Goal: Task Accomplishment & Management: Manage account settings

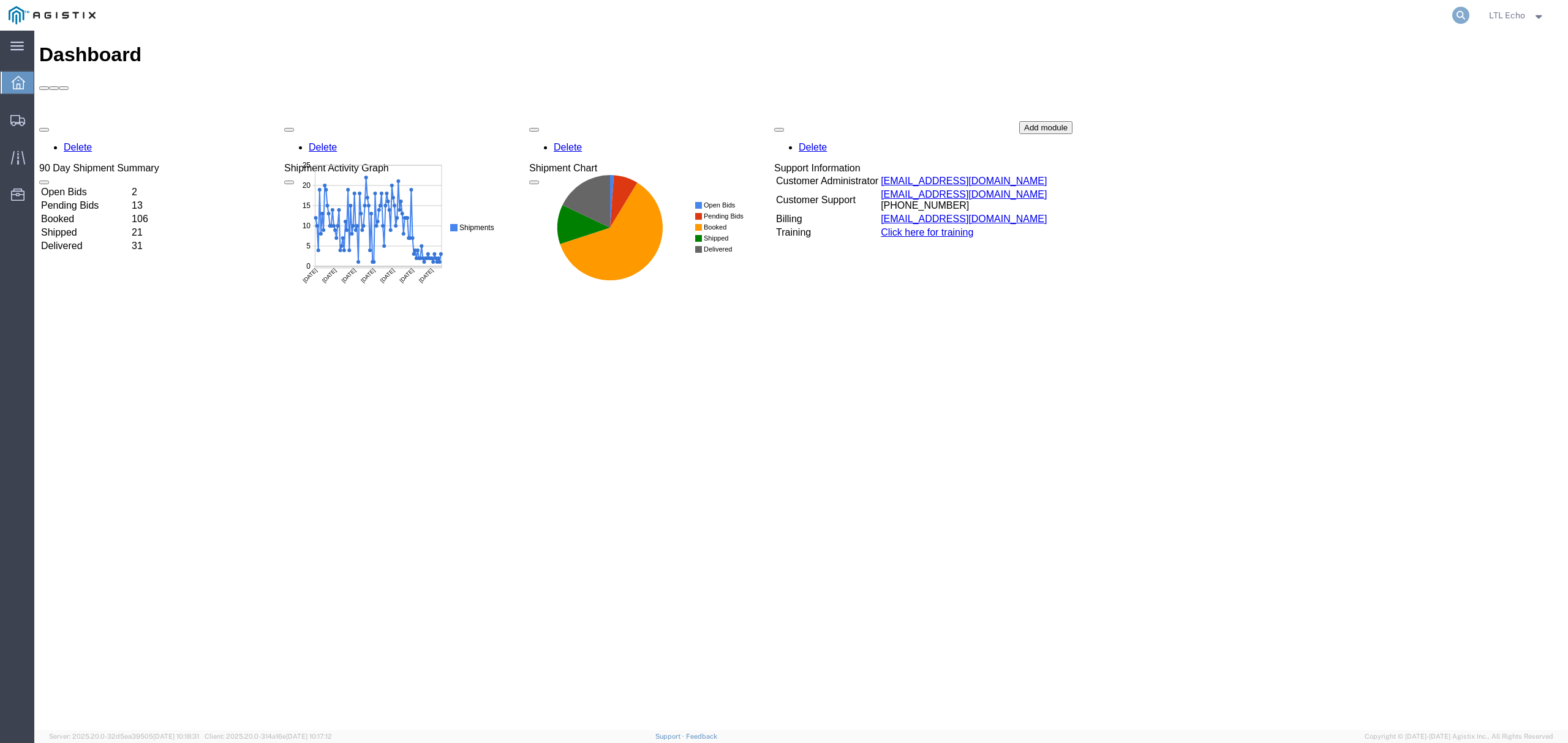
click at [1458, 15] on icon at bounding box center [1460, 15] width 17 height 17
click at [1428, 11] on input "search" at bounding box center [1266, 15] width 373 height 29
paste input "New Bid Request Placed - #57065221"
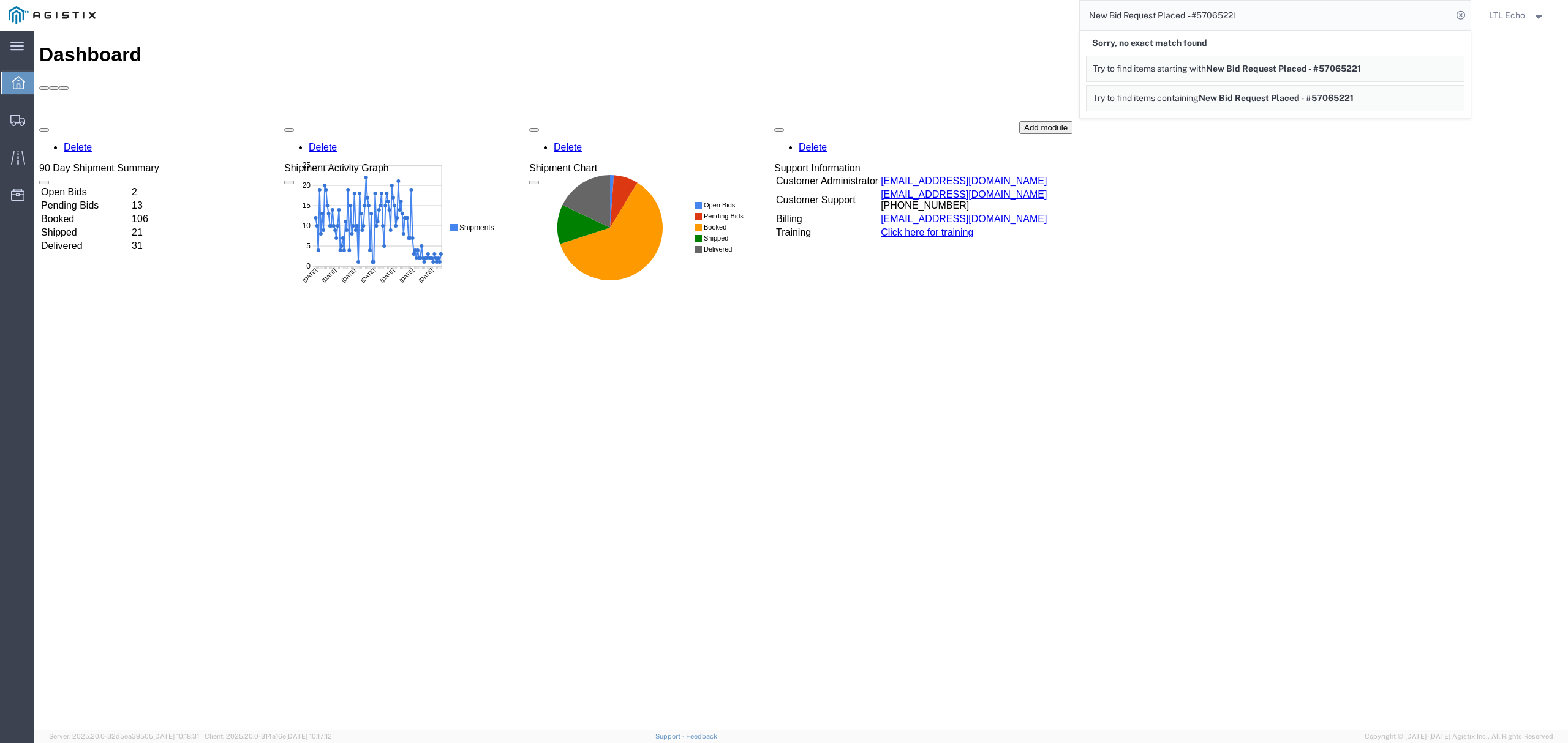
drag, startPoint x: 1257, startPoint y: 15, endPoint x: 1002, endPoint y: -7, distance: 255.9
click at [1002, 0] on html "main_menu Created with Sketch. Collapse Menu Dashboard Shipments Traffic Resour…" at bounding box center [784, 371] width 1568 height 743
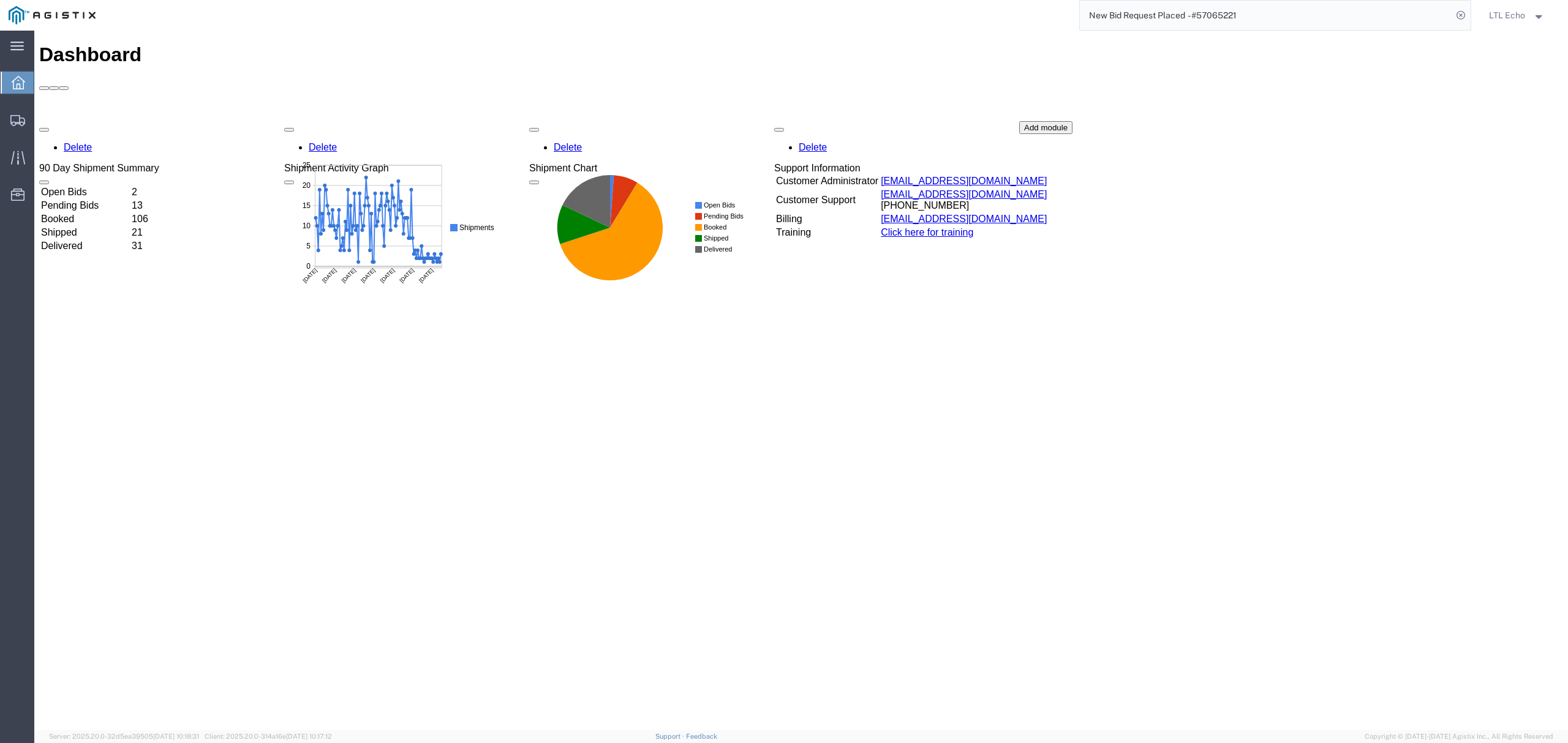
paste input "search"
drag, startPoint x: 1198, startPoint y: 16, endPoint x: 1061, endPoint y: 8, distance: 137.2
click at [1061, 8] on div "New Bid Request Placed - #57065221" at bounding box center [787, 15] width 1367 height 31
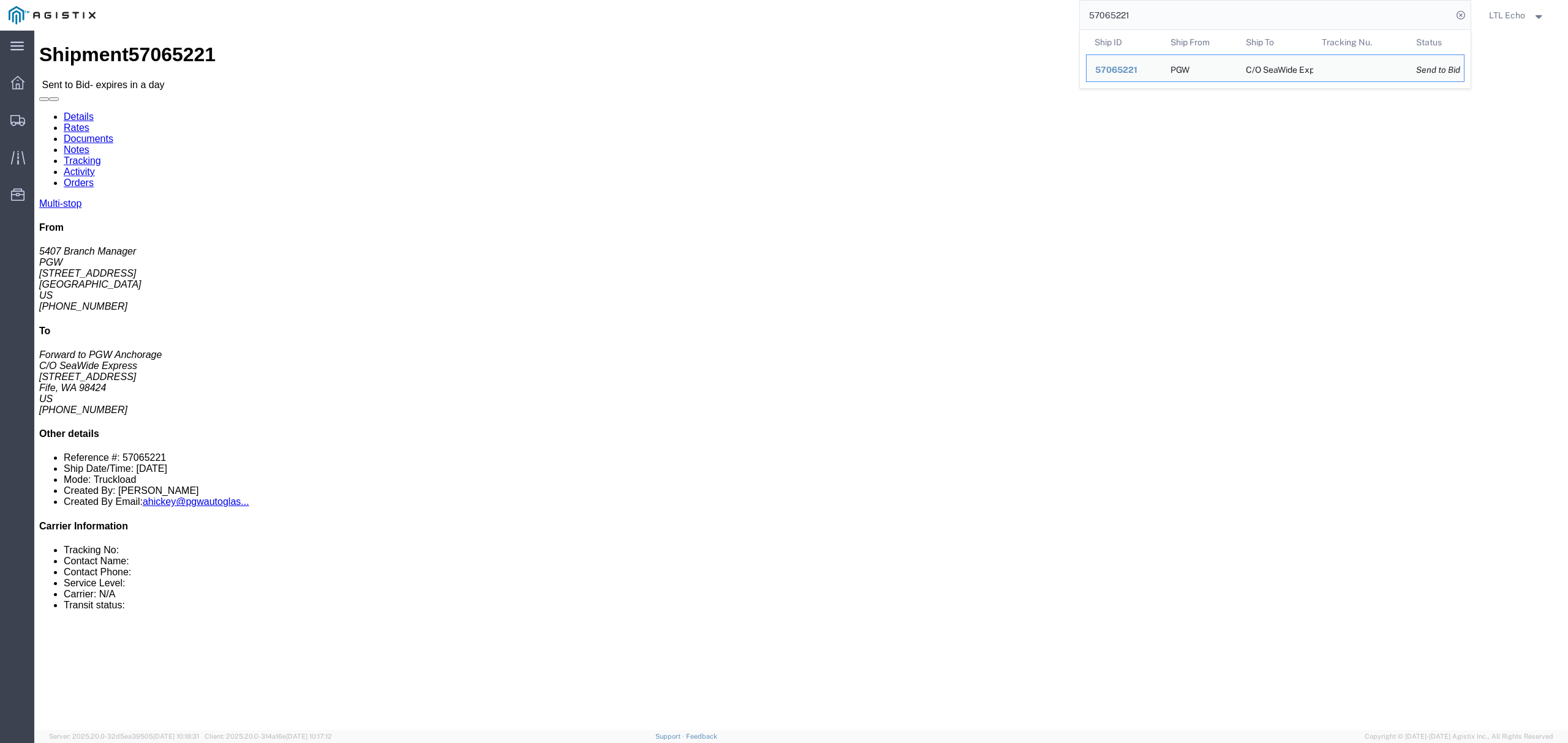
drag, startPoint x: 1152, startPoint y: 18, endPoint x: 1044, endPoint y: 27, distance: 108.4
click at [1044, 27] on div "57065221 Ship ID Ship From Ship To Tracking Nu. Status Ship ID 57065221 Ship Fr…" at bounding box center [787, 15] width 1367 height 31
paste input "49982"
drag, startPoint x: 1143, startPoint y: 13, endPoint x: 988, endPoint y: 23, distance: 155.3
click at [988, 23] on div "57049982" at bounding box center [787, 15] width 1367 height 31
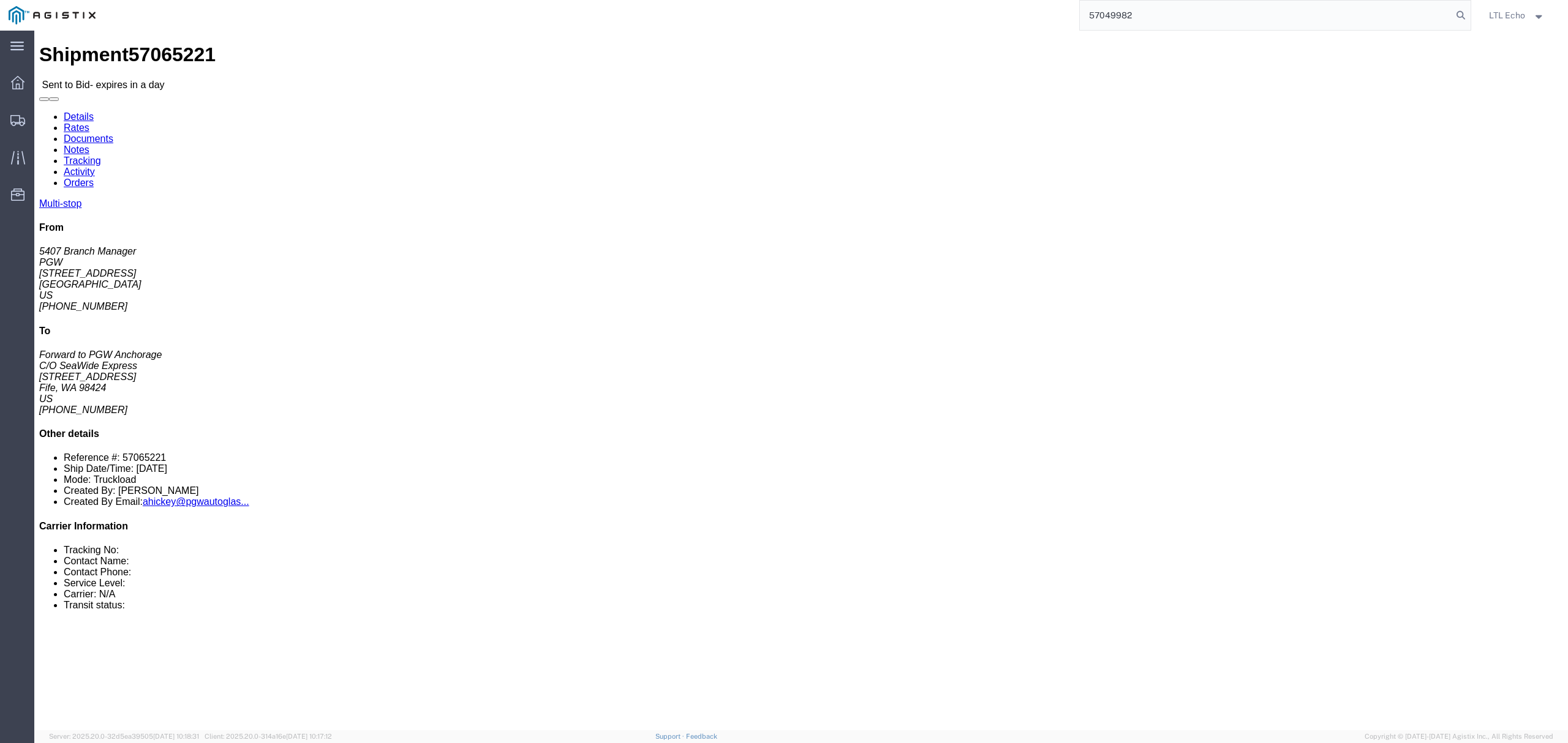
paste input "37657"
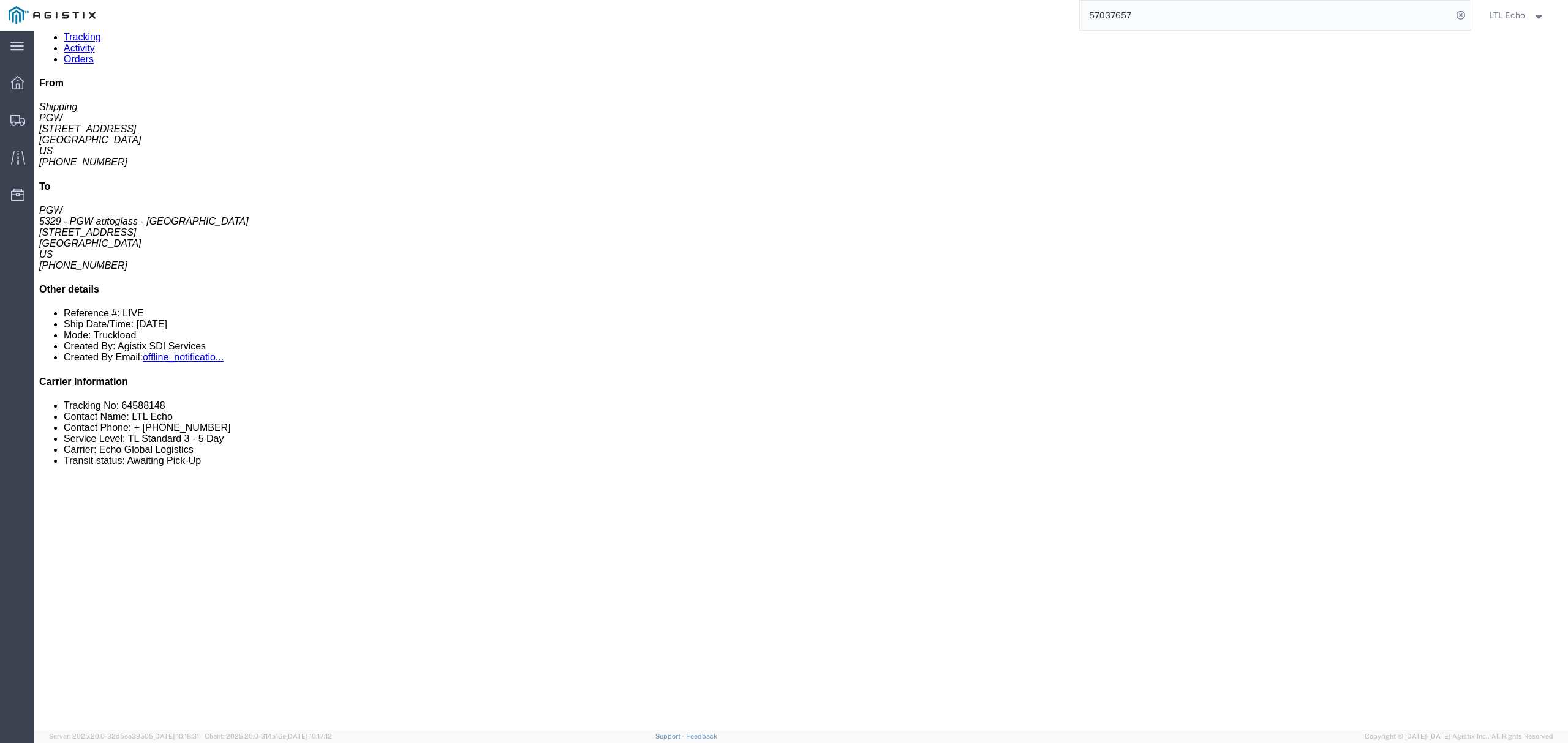
scroll to position [163, 0]
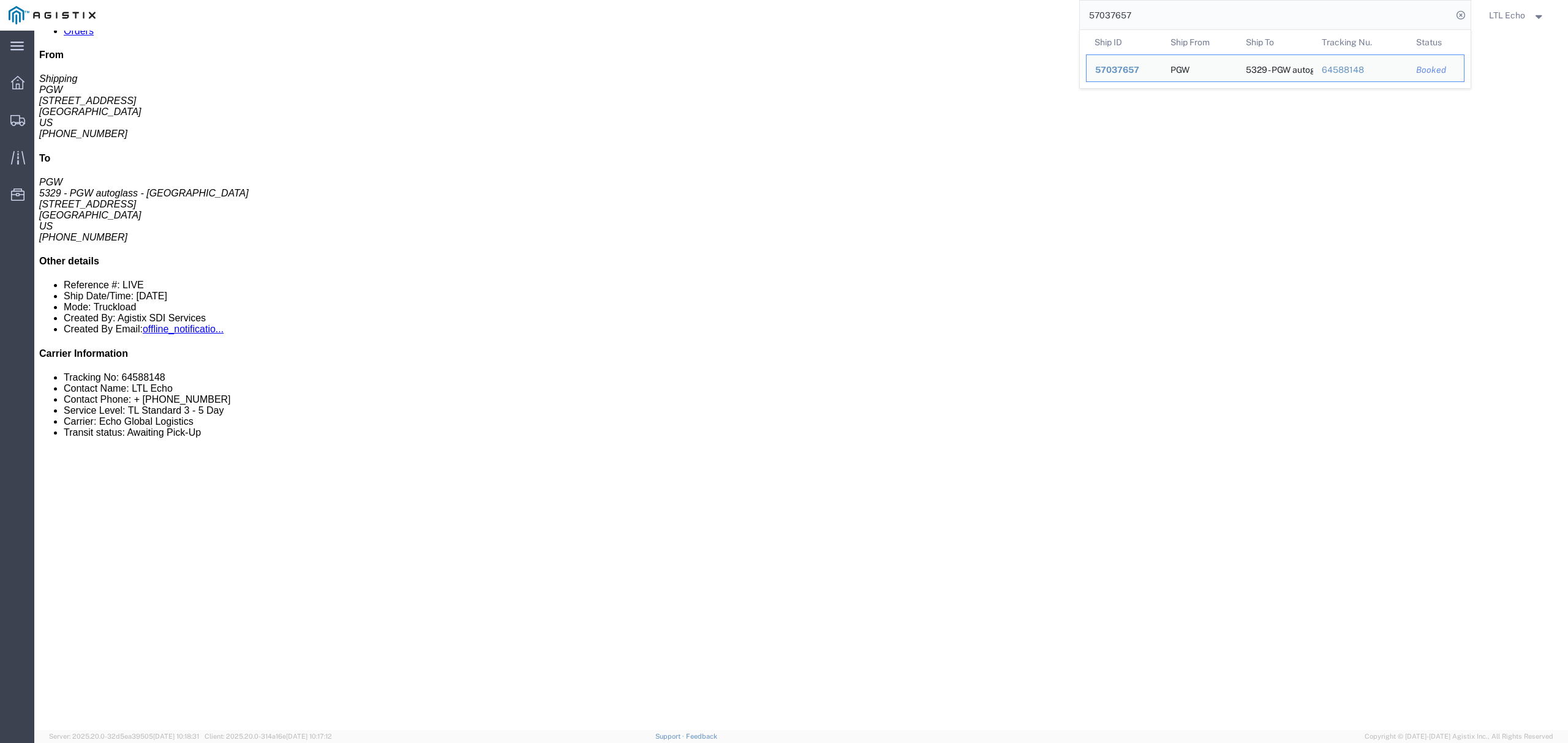
drag, startPoint x: 1145, startPoint y: 15, endPoint x: 870, endPoint y: 0, distance: 275.4
paste input "65221"
type input "57065221"
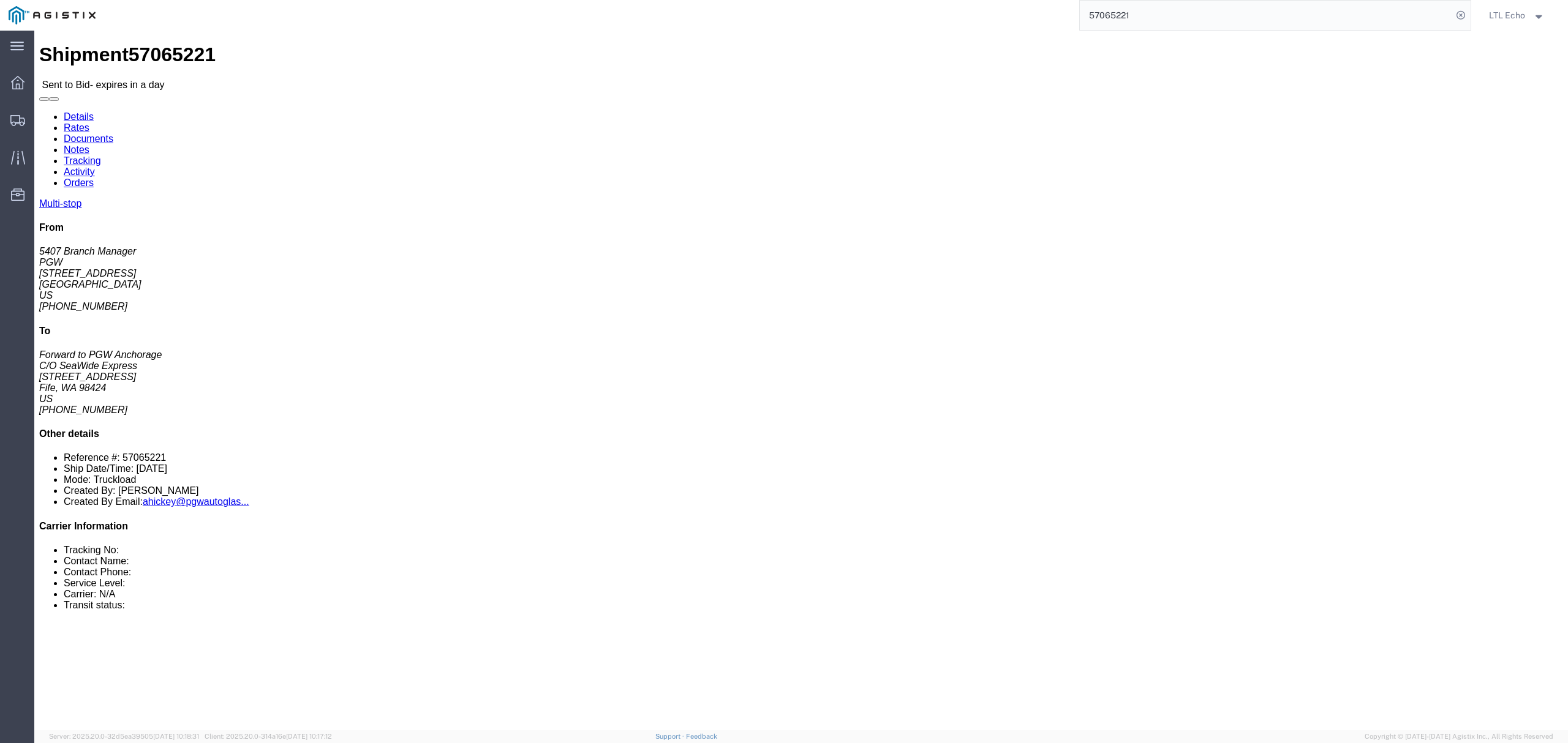
click address "PGW (5407 Branch Manager) 5407 5850 North 101st Avenue Glendale, AZ 85307 Unite…"
copy address "85307"
click address "C/O SeaWide Express (Forward to PGW Anchorage) SWE984 4301 B industry Drive Eas…"
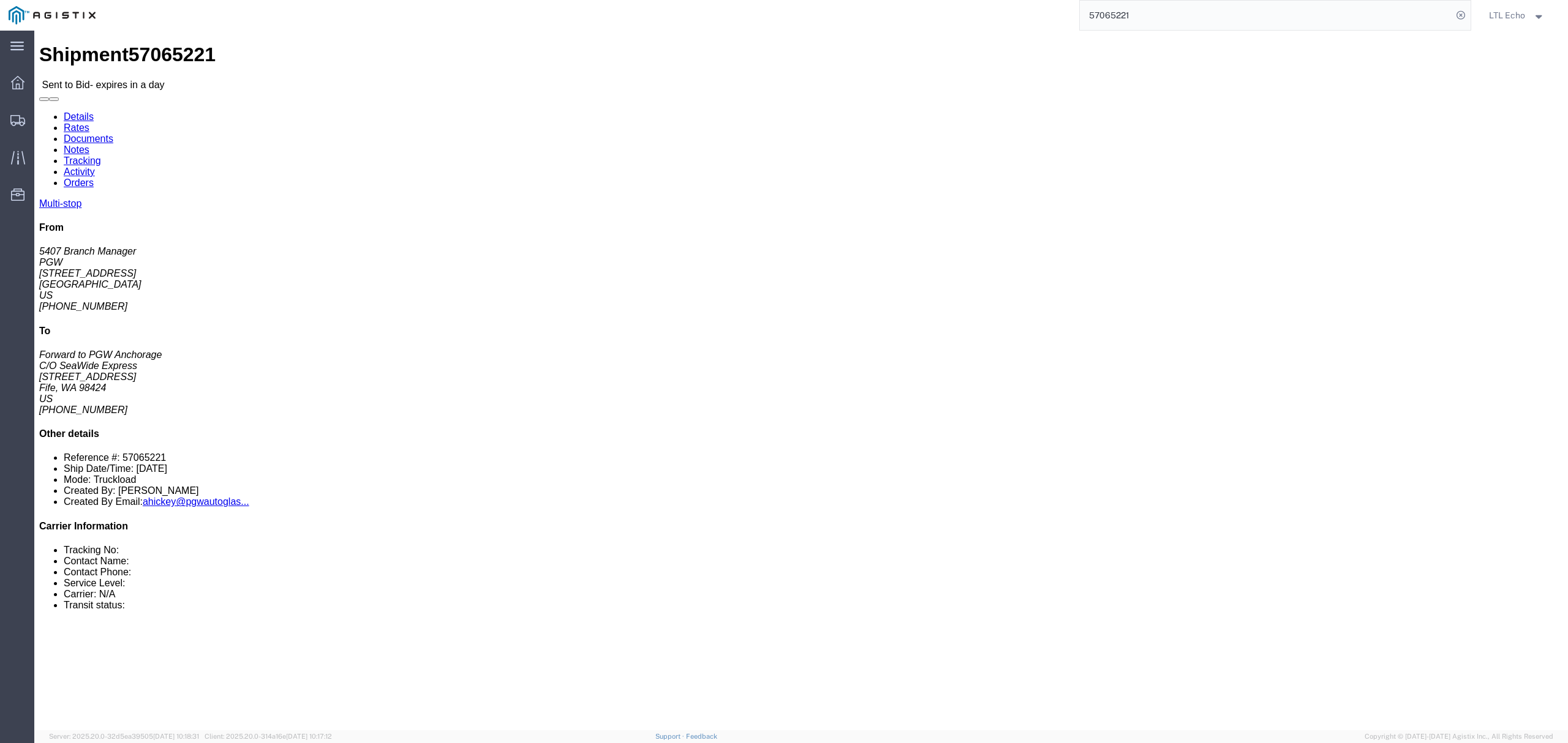
copy address "98424"
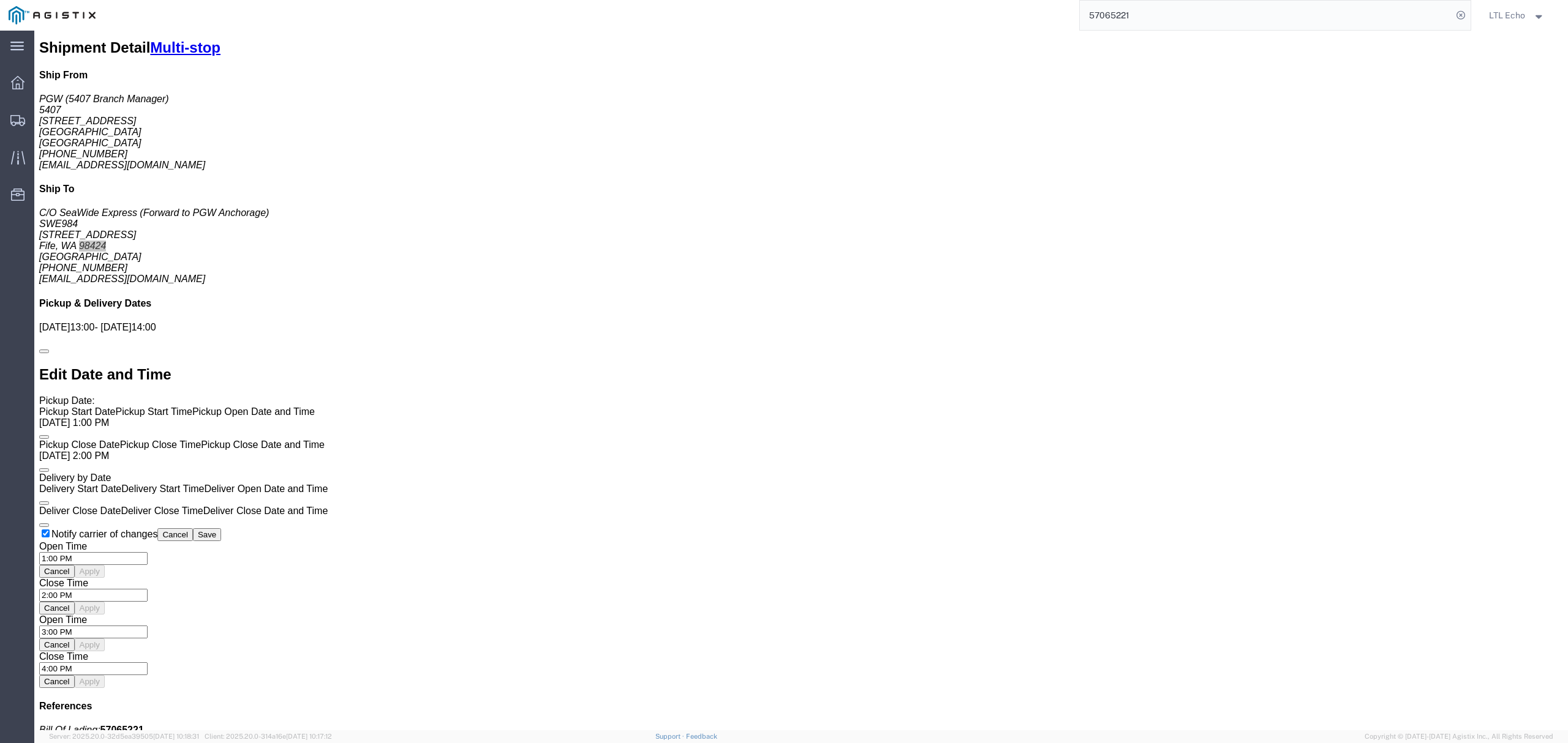
scroll to position [983, 0]
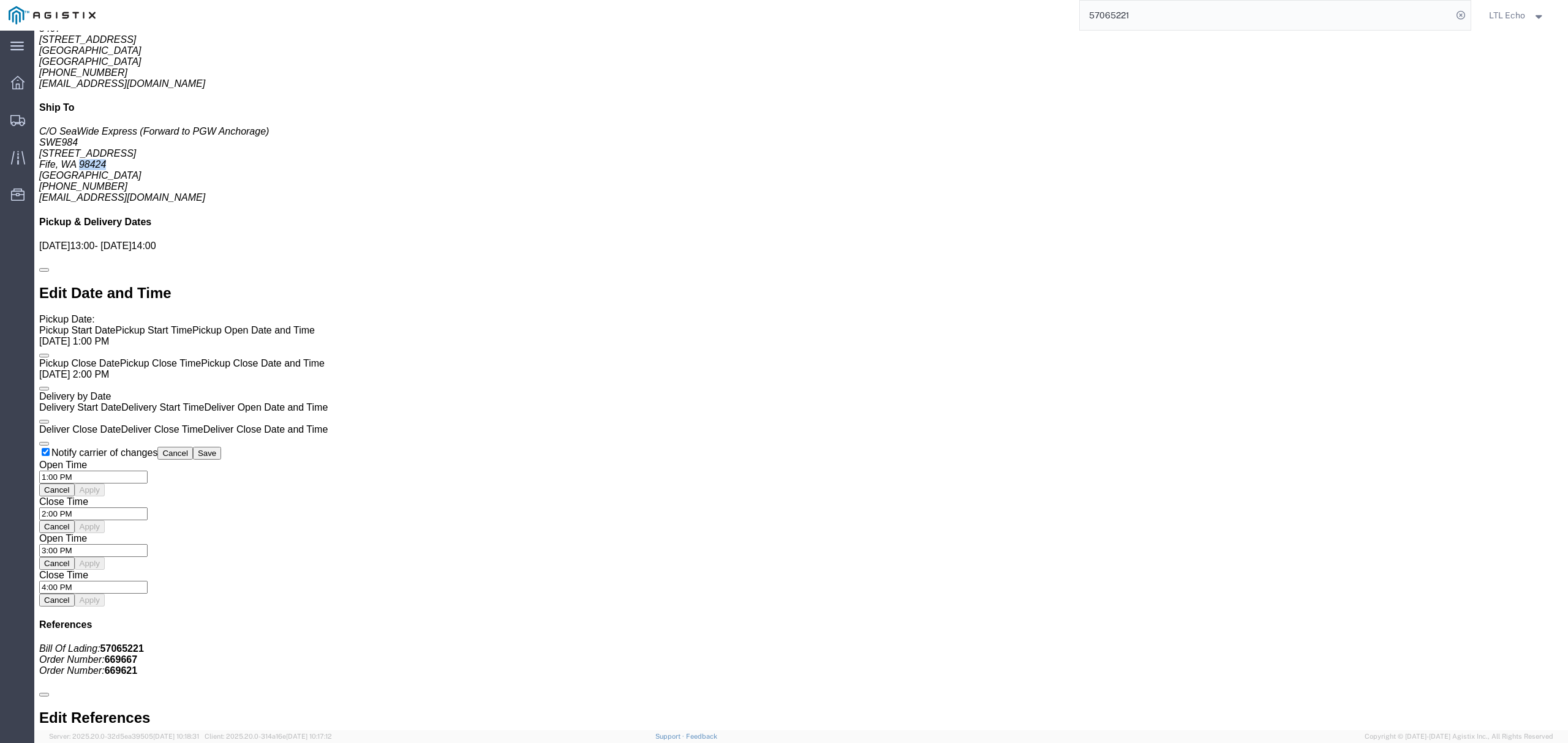
click link "Enter / Modify Bid"
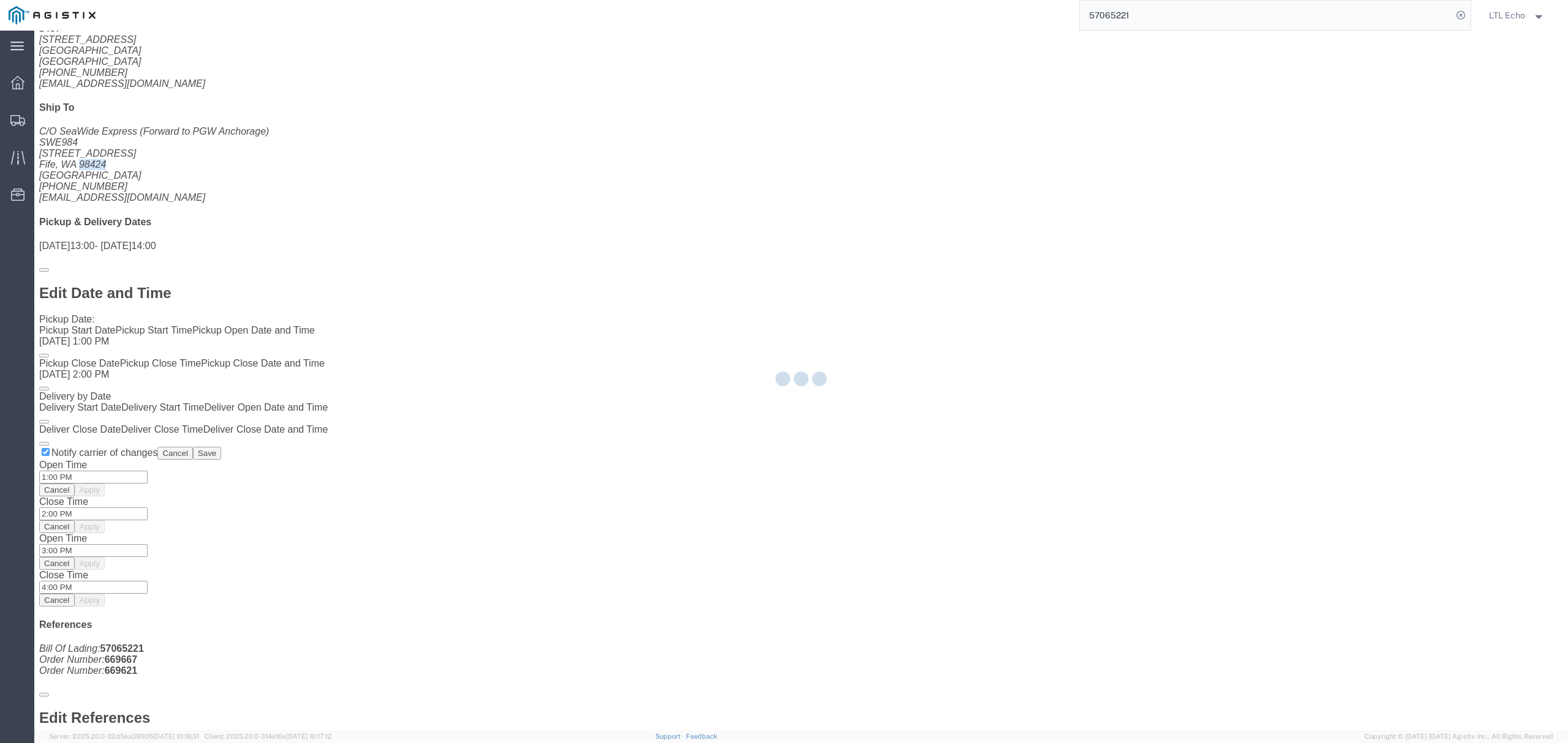
select select "4622"
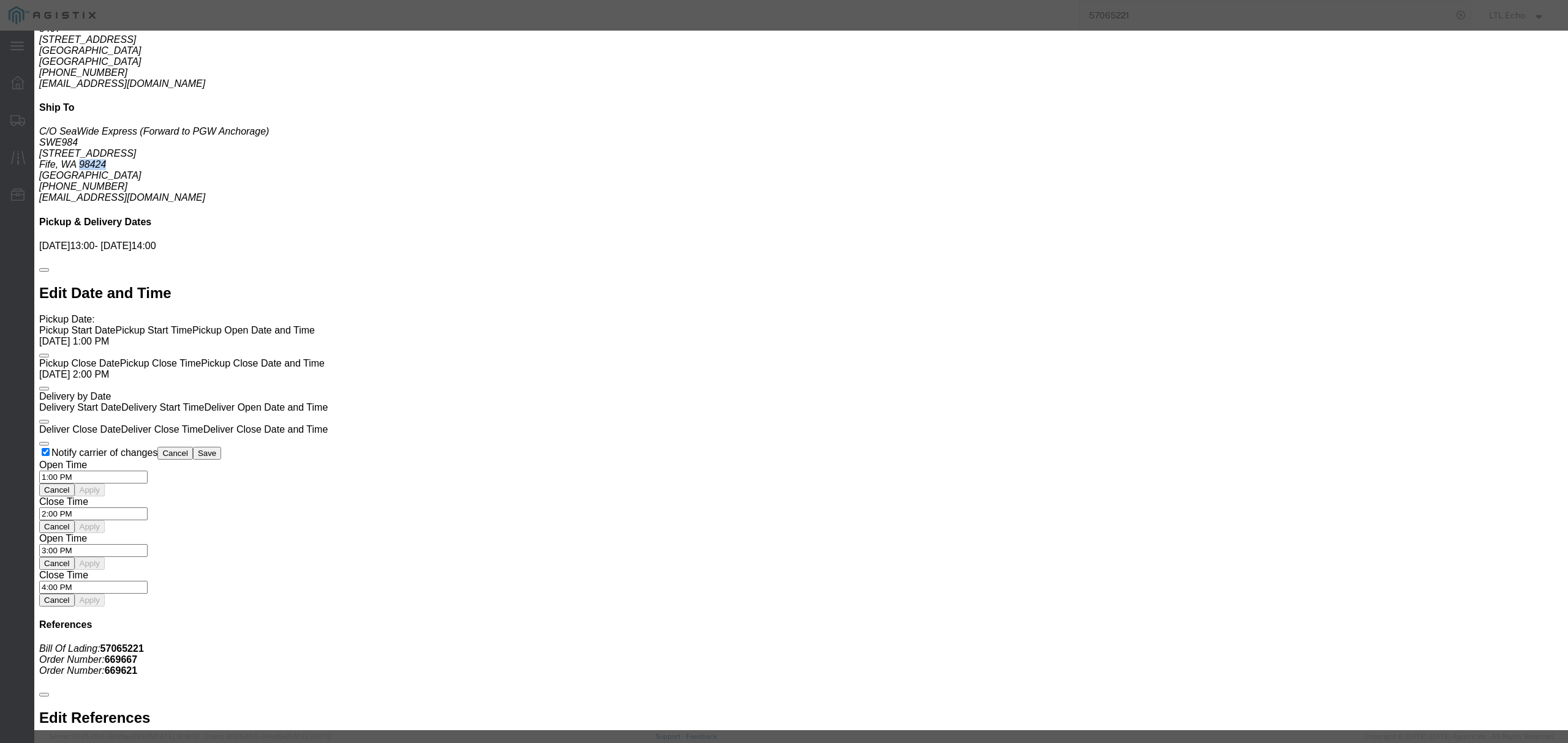
drag, startPoint x: 787, startPoint y: 107, endPoint x: 794, endPoint y: 120, distance: 14.8
click select "Select Guaranteed Next Day LTL Standard 3-5 Day Rail TL Standard 3 - 5 Day"
select select "13989"
click select "Select Guaranteed Next Day LTL Standard 3-5 Day Rail TL Standard 3 - 5 Day"
click div "Bid Name"
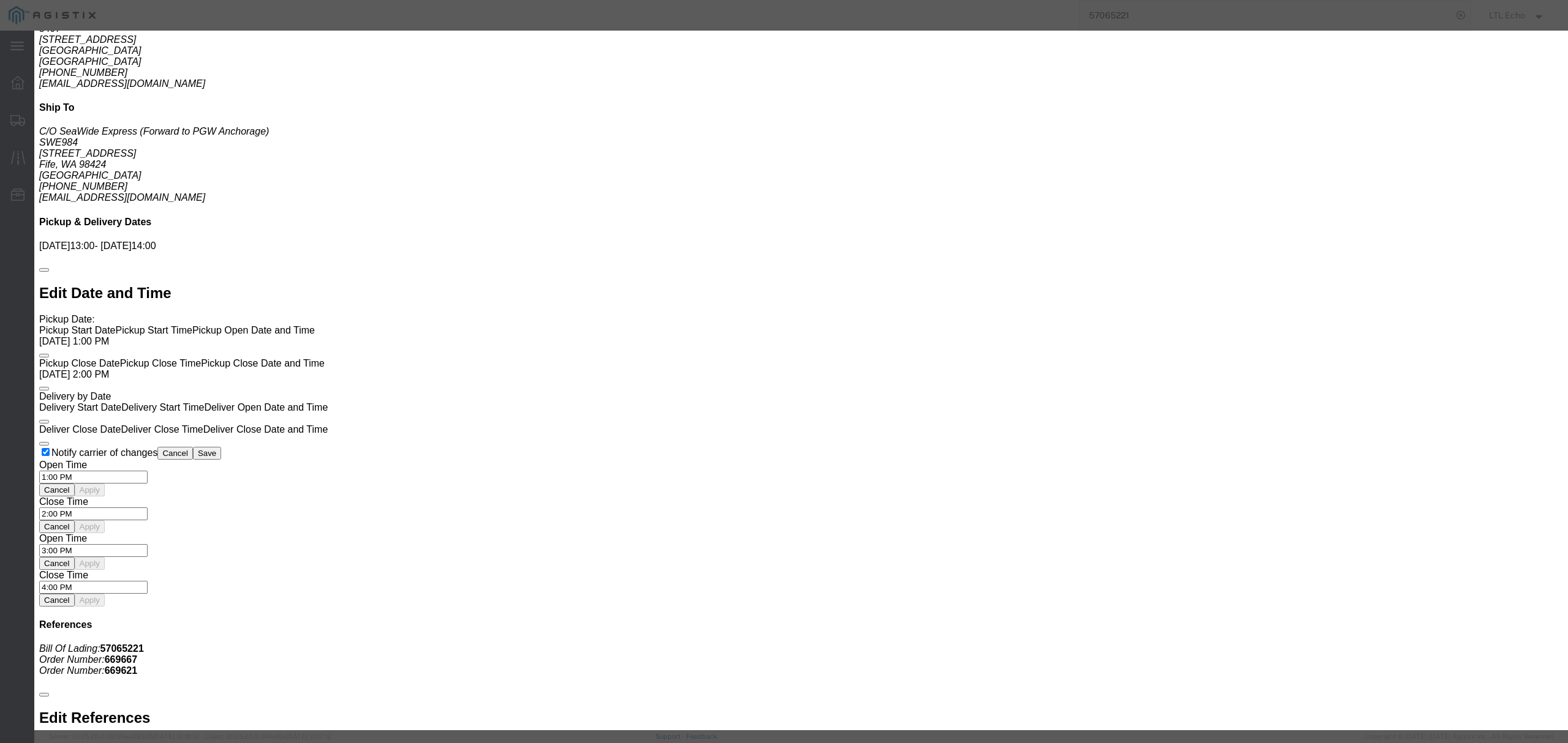
click input "text"
type input "57065221"
click input "number"
type input "3525"
click button "Submit"
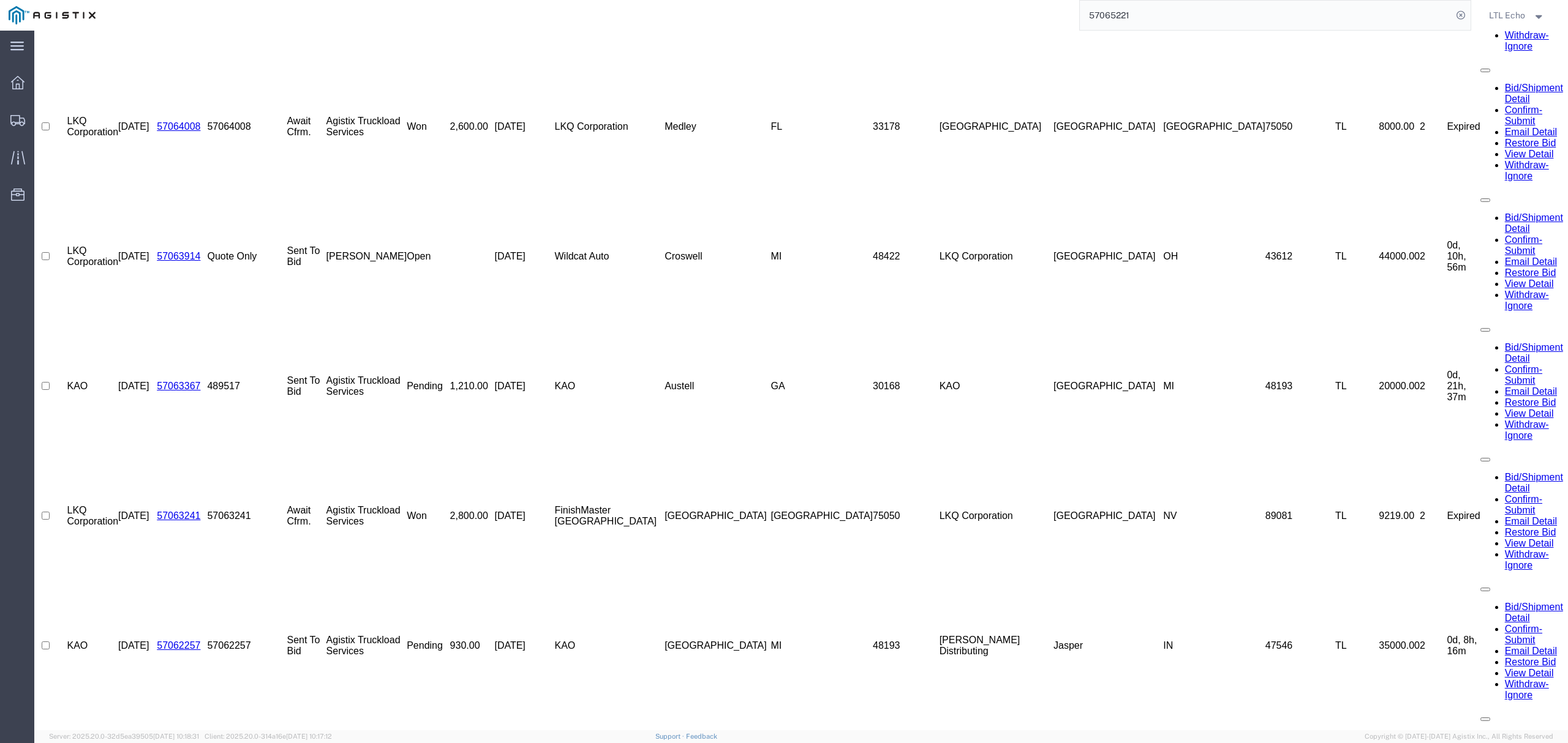
scroll to position [0, 0]
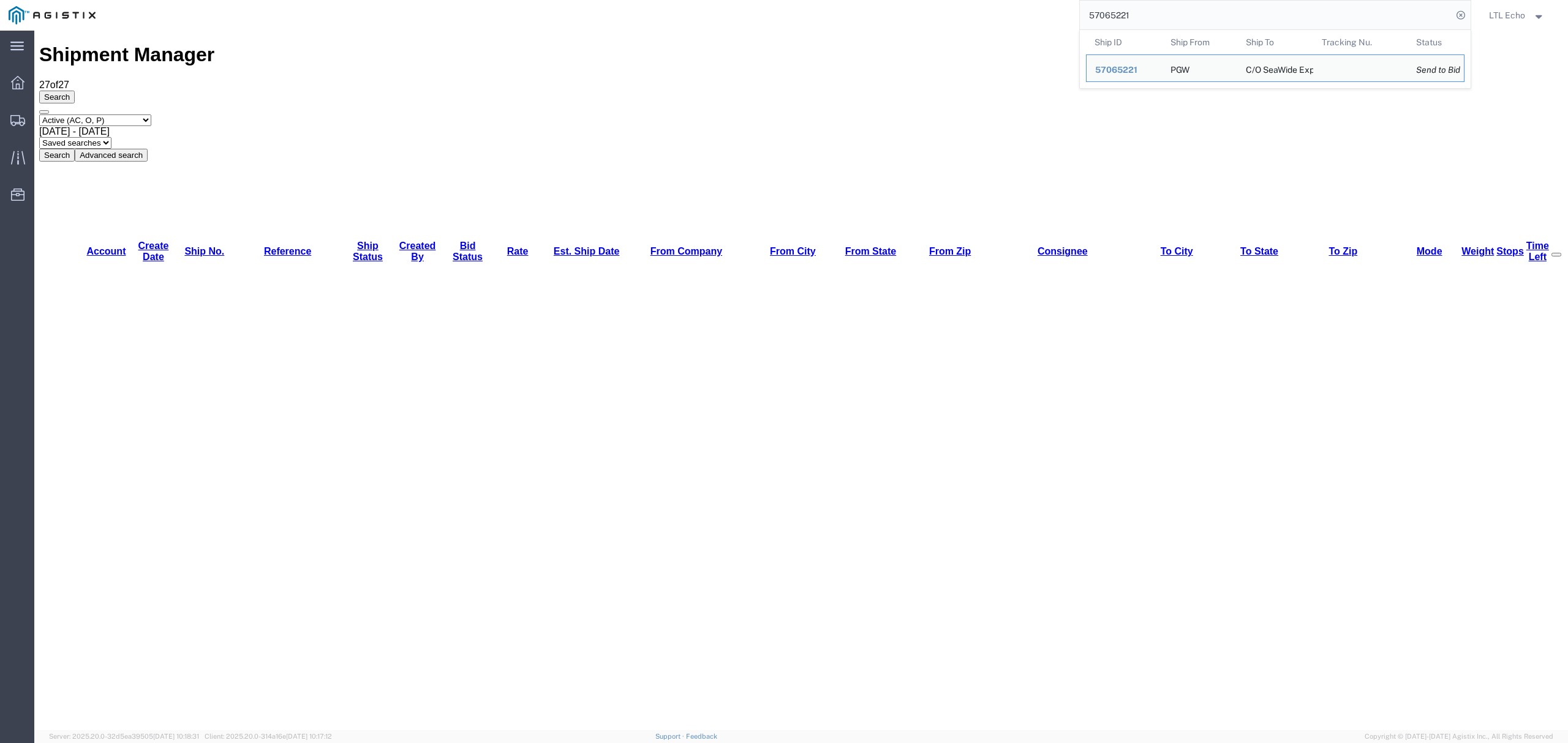
drag, startPoint x: 1163, startPoint y: 23, endPoint x: 778, endPoint y: 21, distance: 385.0
click at [839, 21] on div "57065221 Ship ID Ship From Ship To Tracking Nu. Status Ship ID 57065221 Ship Fr…" at bounding box center [787, 15] width 1367 height 31
paste input "37657"
type input "57037657"
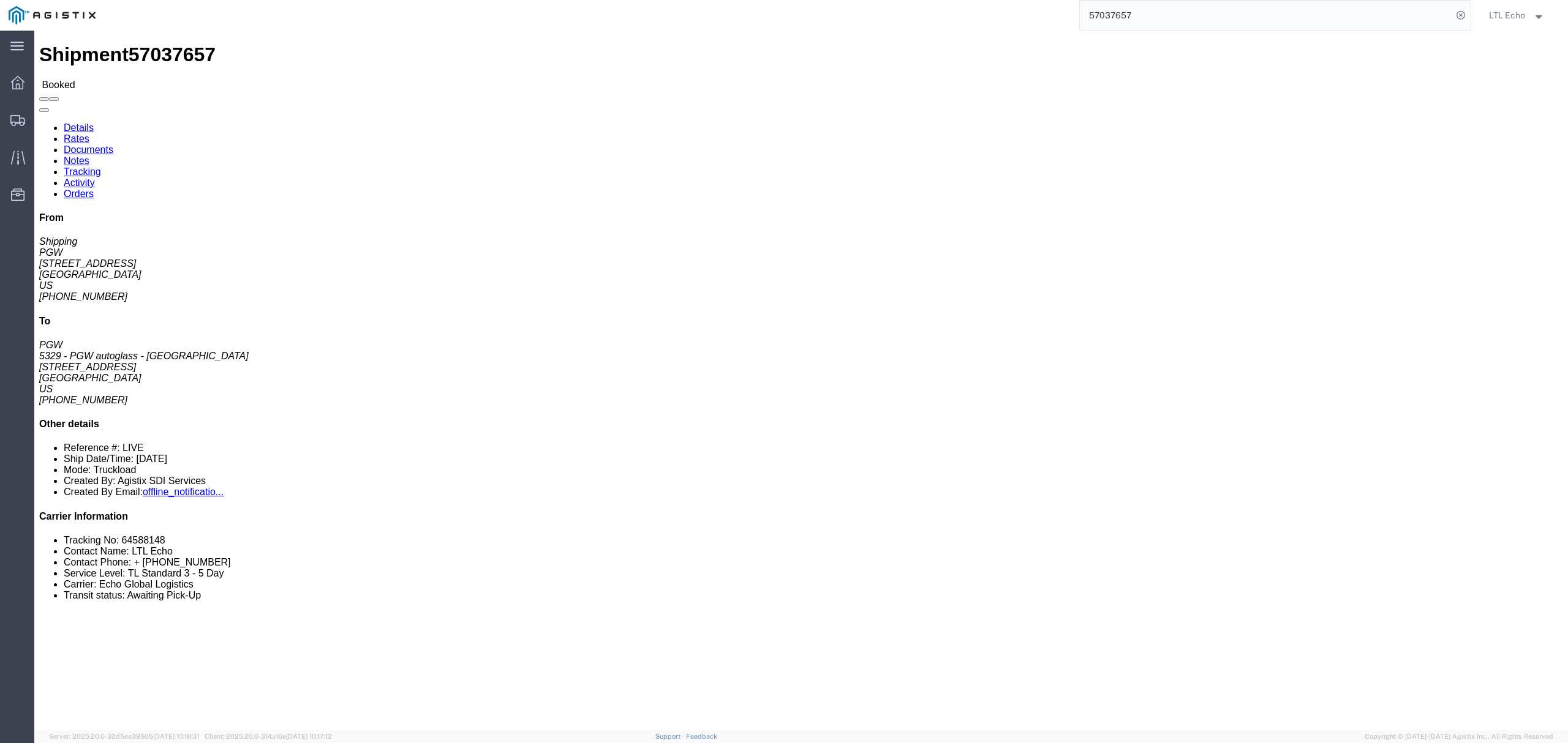
click div "Leg 1 - Truckload Number of trucks: 1"
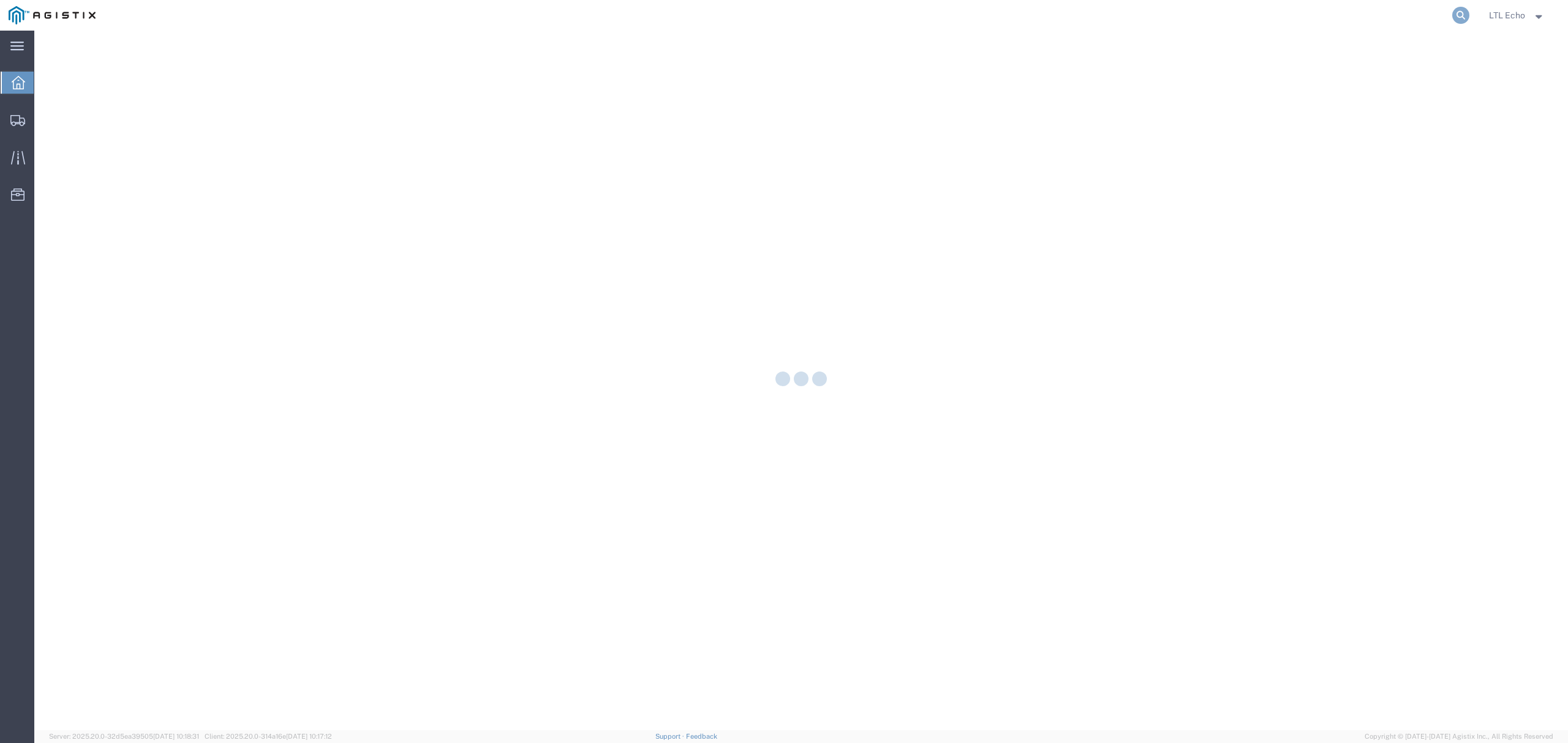
click at [1458, 17] on icon at bounding box center [1460, 15] width 17 height 17
drag, startPoint x: 1446, startPoint y: 16, endPoint x: 1434, endPoint y: 10, distance: 13.4
click at [1445, 16] on input "search" at bounding box center [1266, 15] width 373 height 29
paste input "57049982"
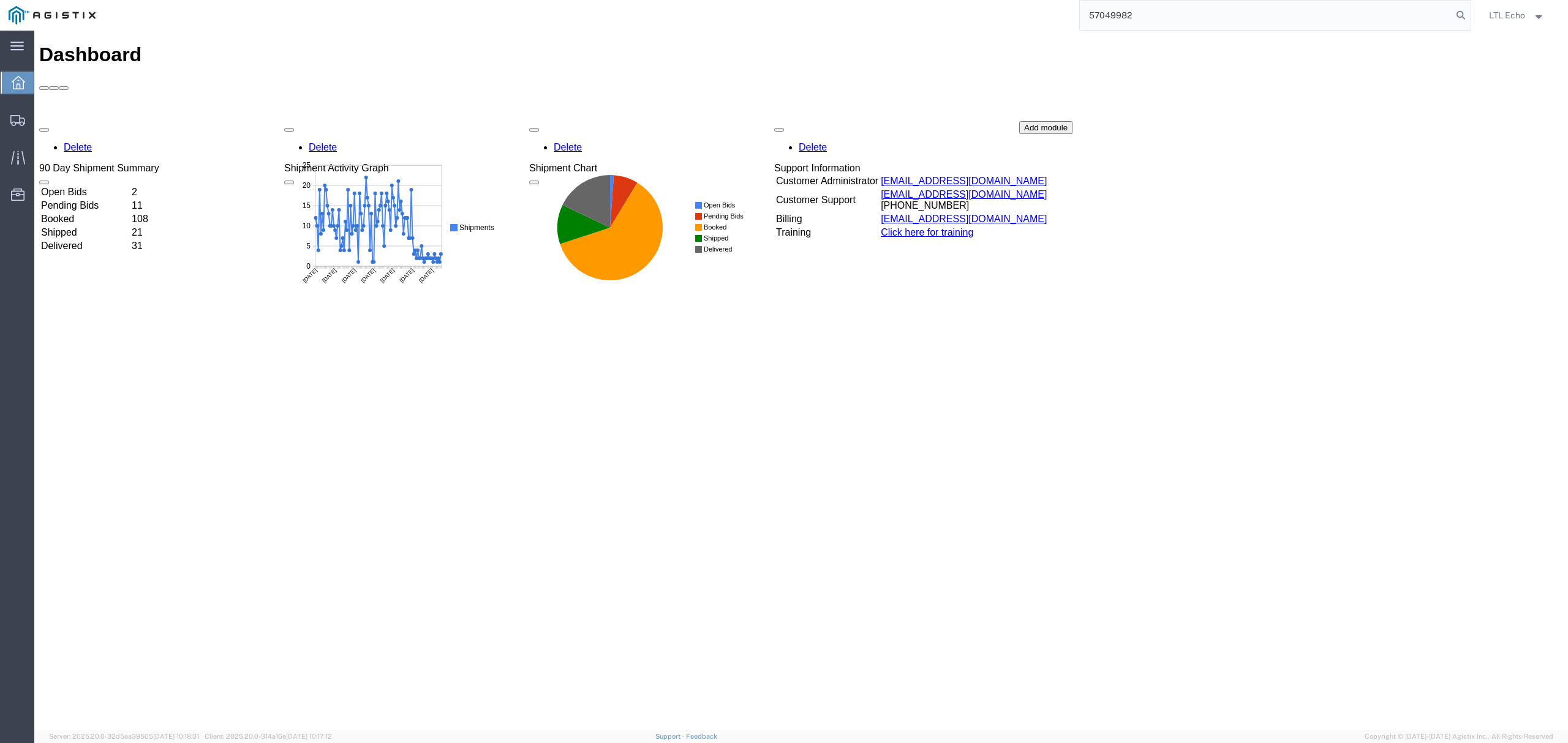
type input "57049982"
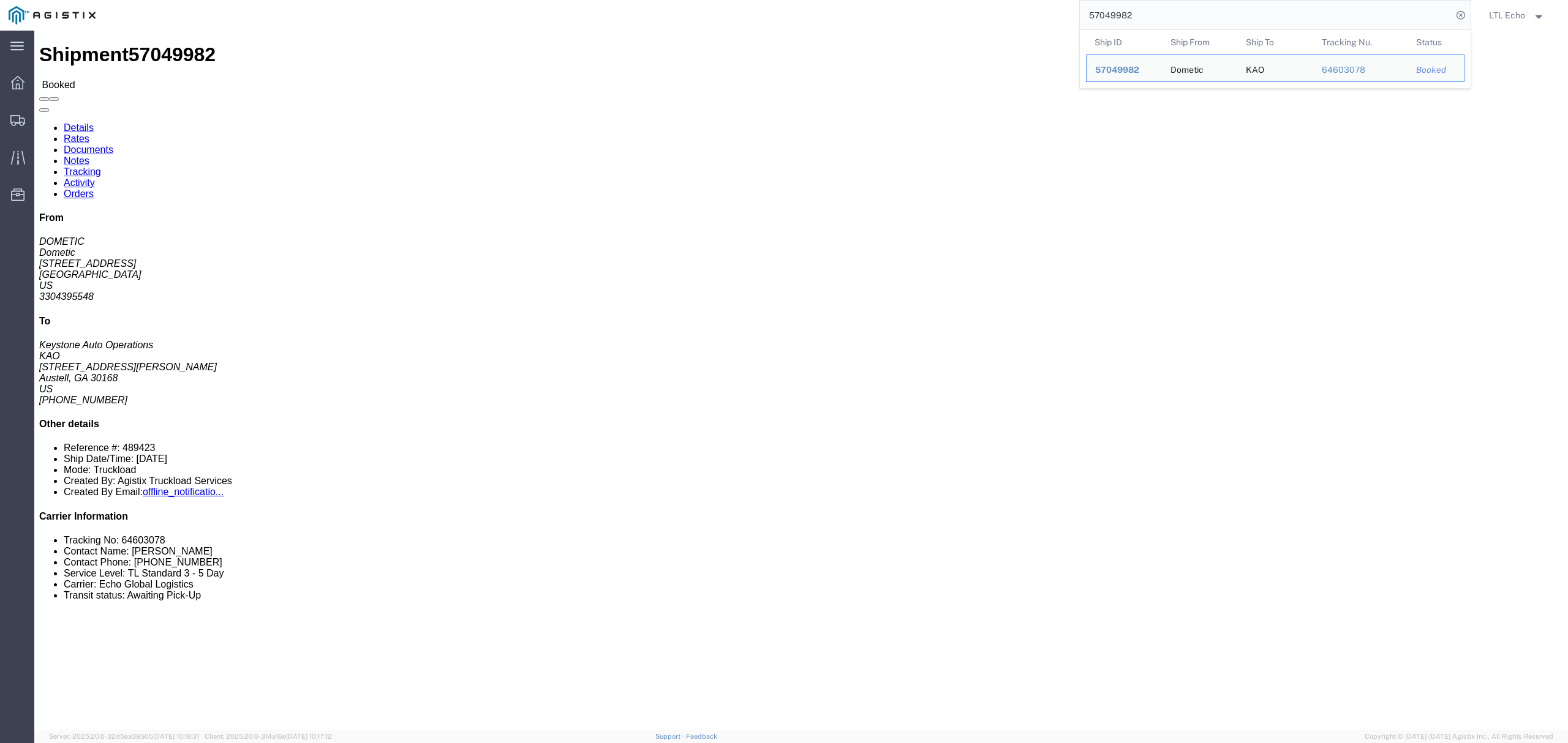
click li "Tracking No: 64603078"
click link "Documents"
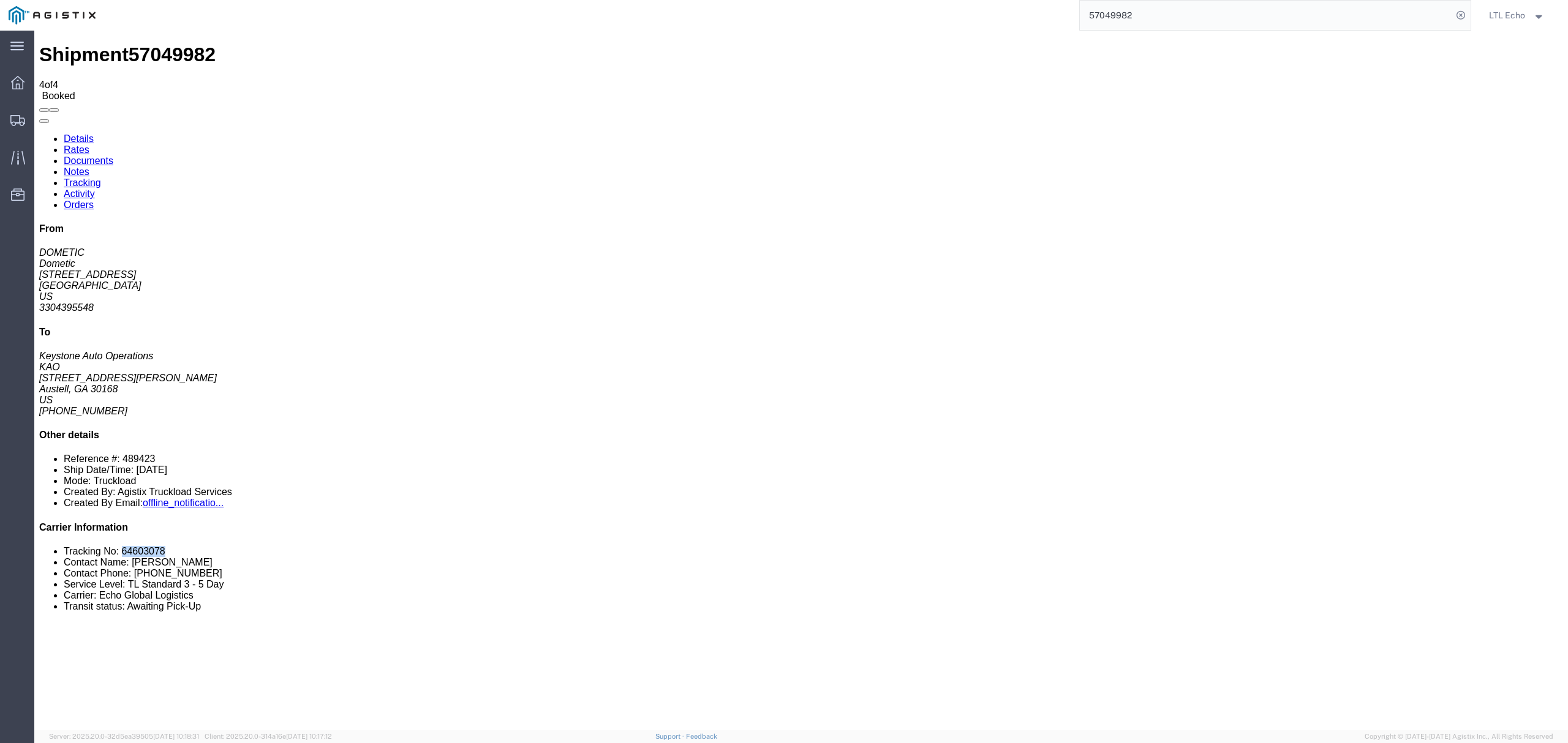
click at [89, 166] on link "Notes" at bounding box center [76, 172] width 26 height 11
click at [89, 144] on link "Rates" at bounding box center [76, 150] width 26 height 11
click at [78, 134] on link "Details" at bounding box center [78, 139] width 30 height 11
